Goal: Task Accomplishment & Management: Manage account settings

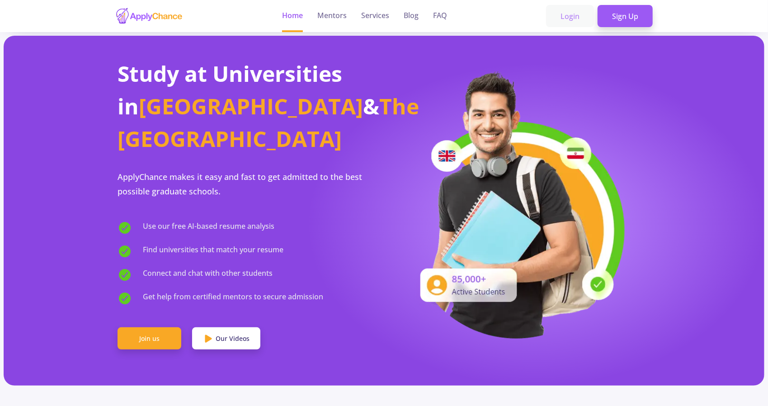
click at [580, 15] on link "Login" at bounding box center [570, 16] width 48 height 23
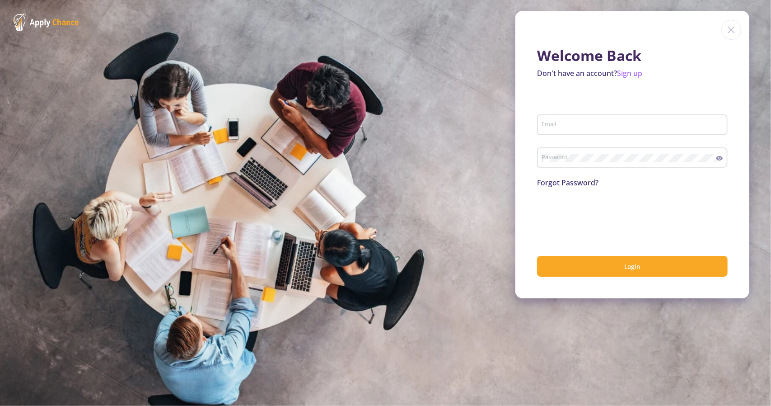
click at [639, 140] on div "Email" at bounding box center [632, 128] width 191 height 30
click at [640, 132] on div "Email" at bounding box center [633, 122] width 182 height 23
click at [644, 129] on input "Email" at bounding box center [634, 125] width 184 height 8
type input "[EMAIL_ADDRESS][DOMAIN_NAME]"
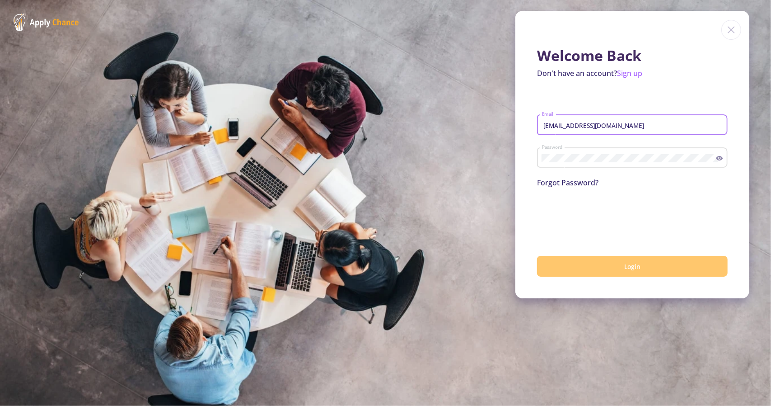
click at [625, 269] on span "Login" at bounding box center [633, 266] width 16 height 9
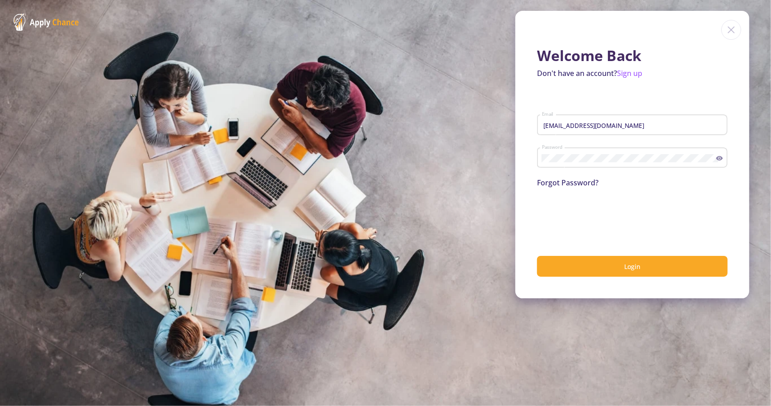
click at [721, 157] on icon at bounding box center [719, 158] width 7 height 7
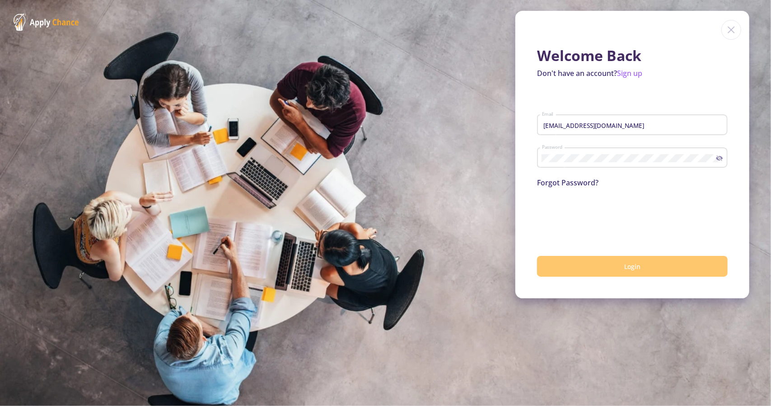
click at [667, 270] on button "Login" at bounding box center [632, 266] width 191 height 21
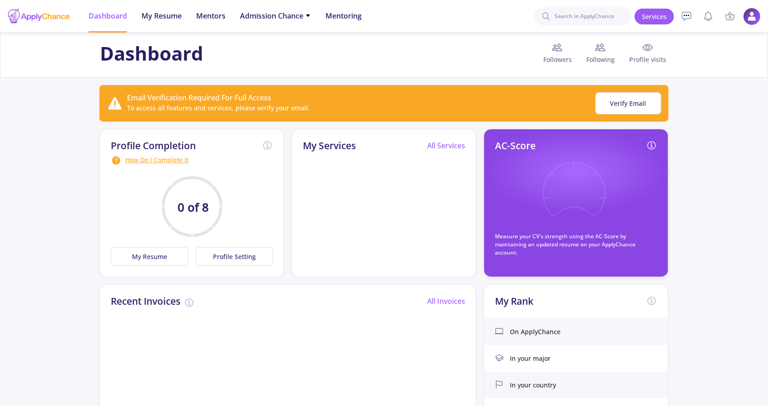
click at [755, 13] on img at bounding box center [752, 17] width 18 height 18
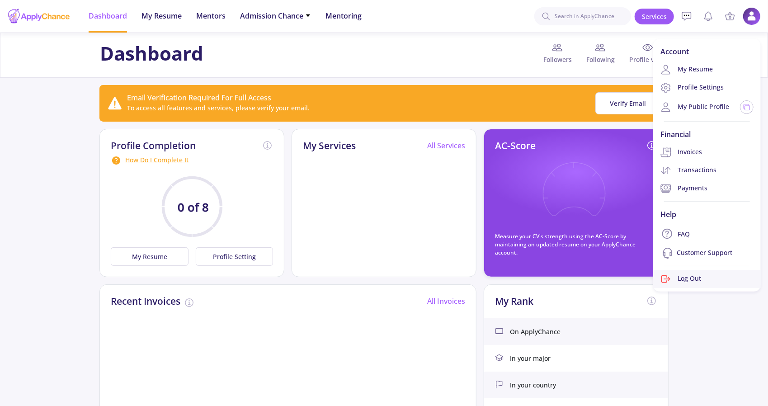
click at [686, 284] on link "Log Out" at bounding box center [707, 279] width 108 height 18
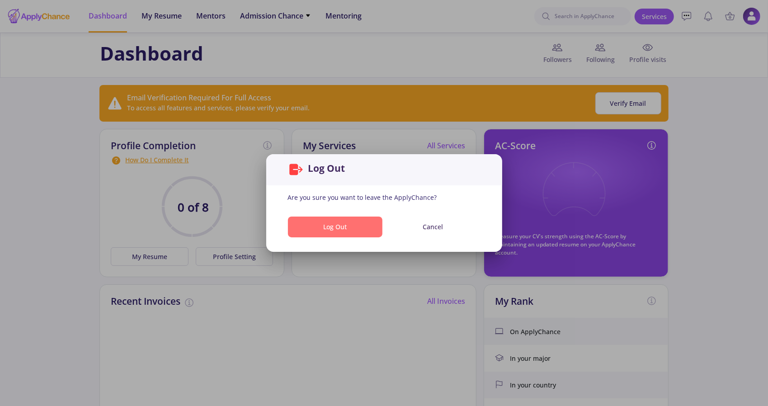
click at [337, 223] on button "Log Out" at bounding box center [335, 226] width 94 height 21
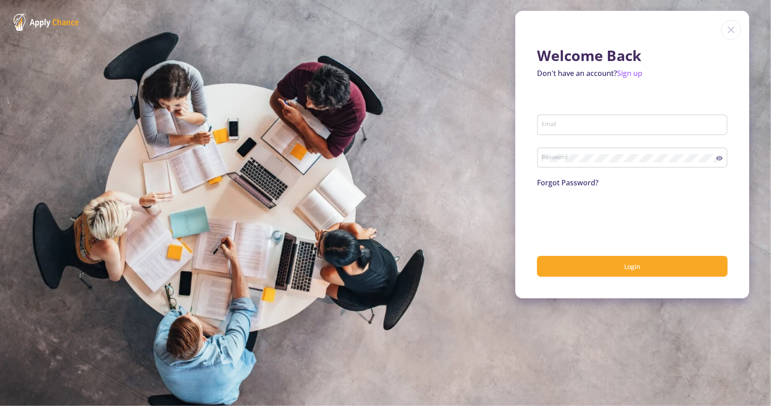
type input "[EMAIL_ADDRESS][DOMAIN_NAME]"
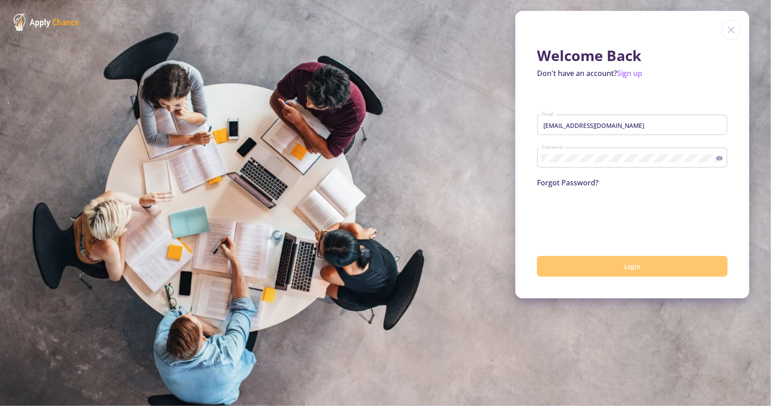
click at [580, 263] on button "Login" at bounding box center [632, 266] width 191 height 21
click at [600, 265] on button "Login" at bounding box center [632, 266] width 191 height 21
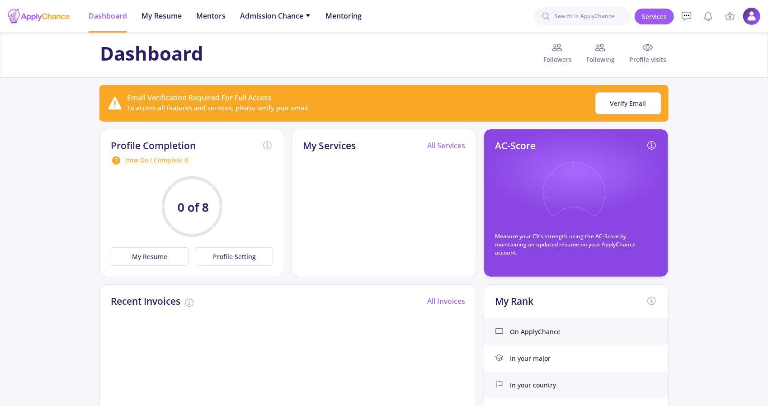
click at [600, 176] on icon at bounding box center [573, 195] width 66 height 66
click at [170, 16] on span "My Resume" at bounding box center [161, 15] width 40 height 11
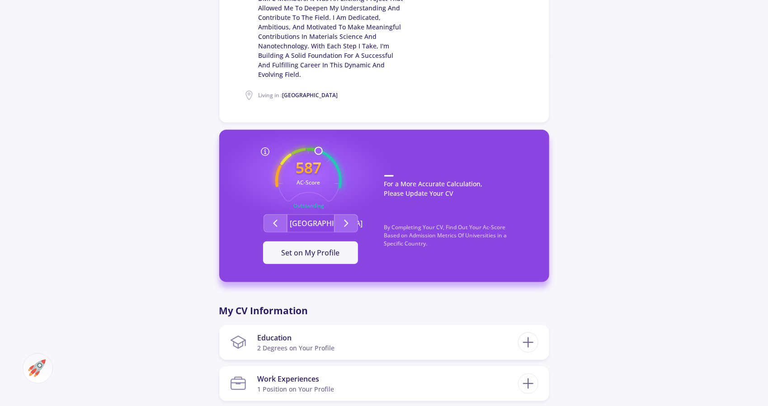
scroll to position [362, 0]
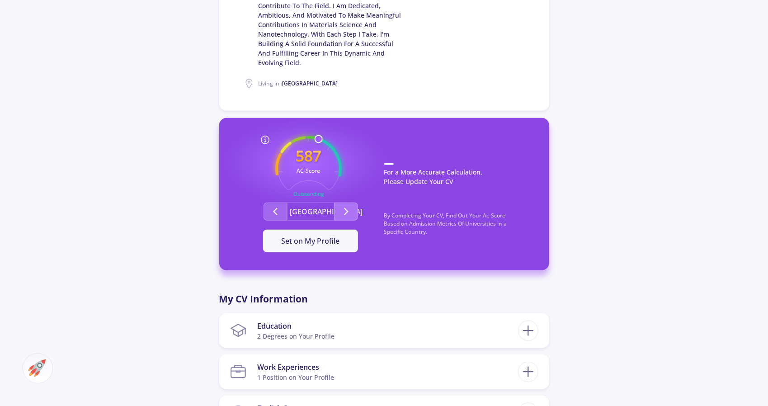
click at [343, 206] on icon "Second group" at bounding box center [346, 211] width 11 height 11
click at [345, 208] on polyline "Second group" at bounding box center [345, 211] width 3 height 6
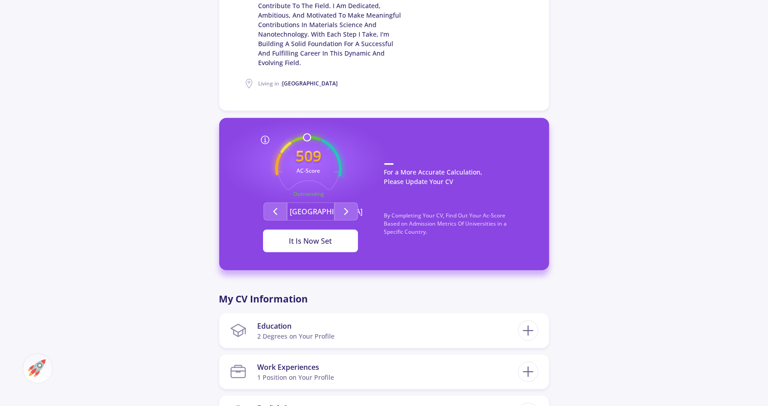
click at [339, 235] on div "It Is Now Set" at bounding box center [310, 240] width 66 height 11
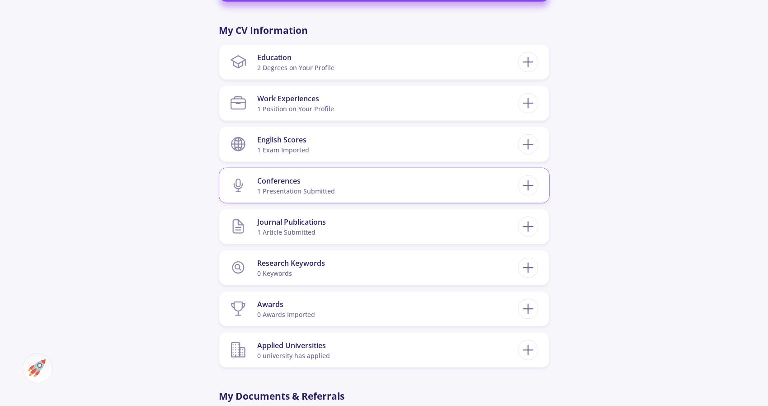
scroll to position [633, 0]
